Goal: Task Accomplishment & Management: Complete application form

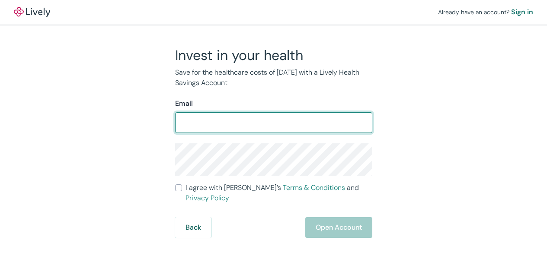
click at [175, 185] on input "I agree with Lively’s Terms & Conditions and Privacy Policy" at bounding box center [178, 188] width 7 height 7
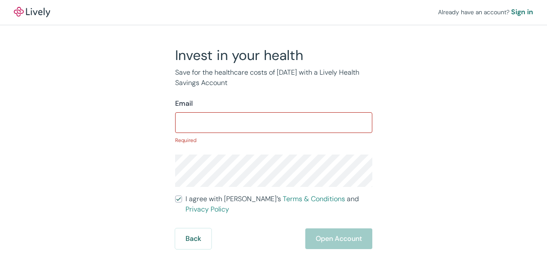
click at [175, 196] on input "I agree with Lively’s Terms & Conditions and Privacy Policy" at bounding box center [178, 199] width 7 height 7
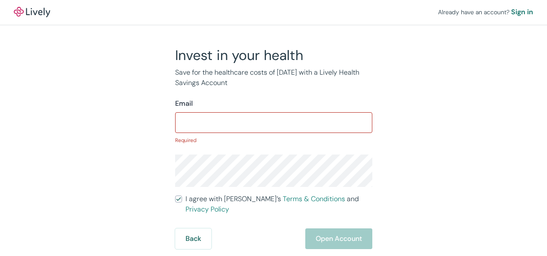
checkbox input "false"
click at [511, 12] on div "Sign in" at bounding box center [522, 12] width 22 height 10
